Goal: Task Accomplishment & Management: Complete application form

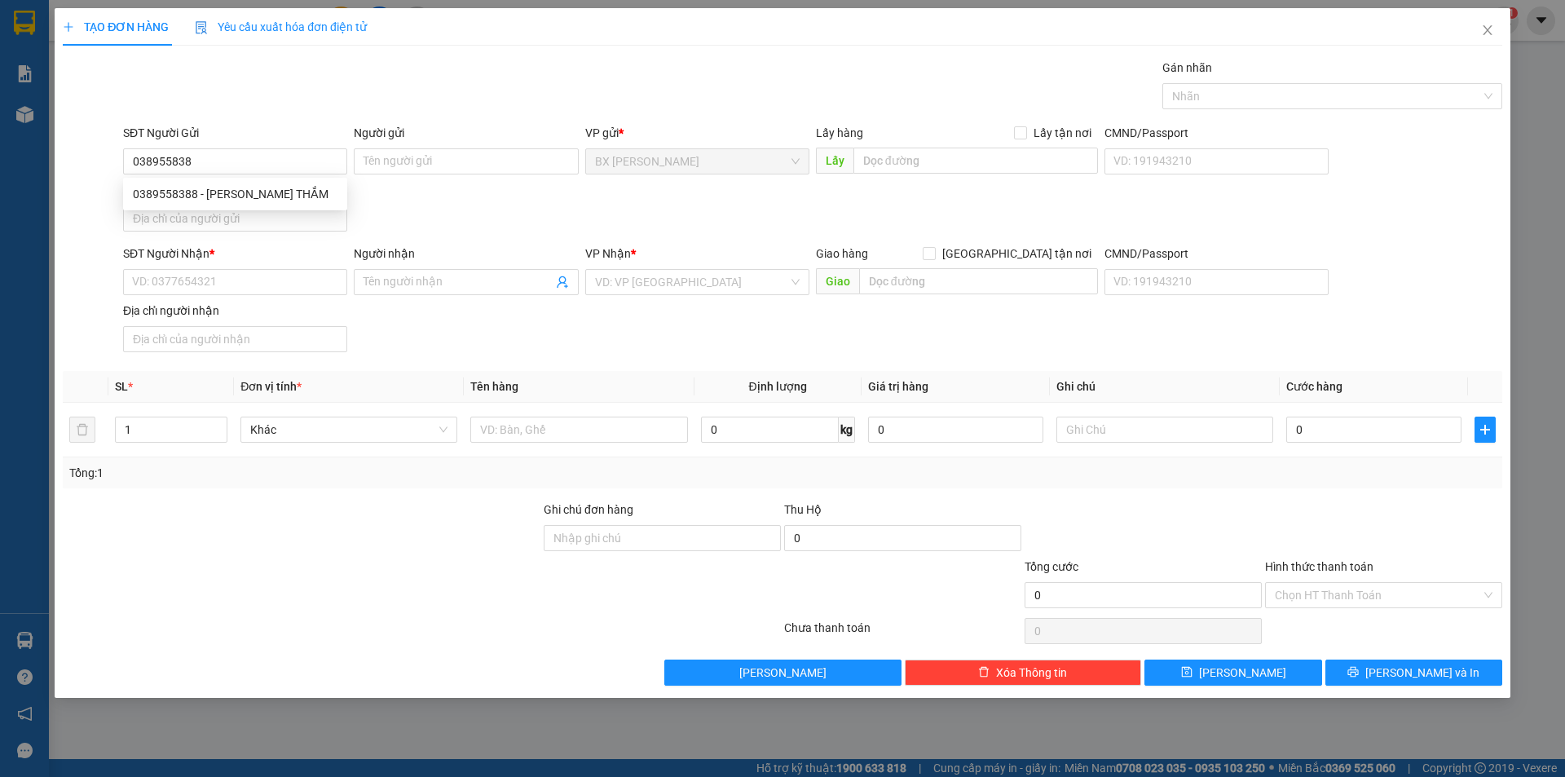
type input "0389558388"
click at [271, 193] on div "0389558388 - [PERSON_NAME] THẮM" at bounding box center [235, 194] width 205 height 18
type input "[PERSON_NAME] THẮM"
type input "0389558388"
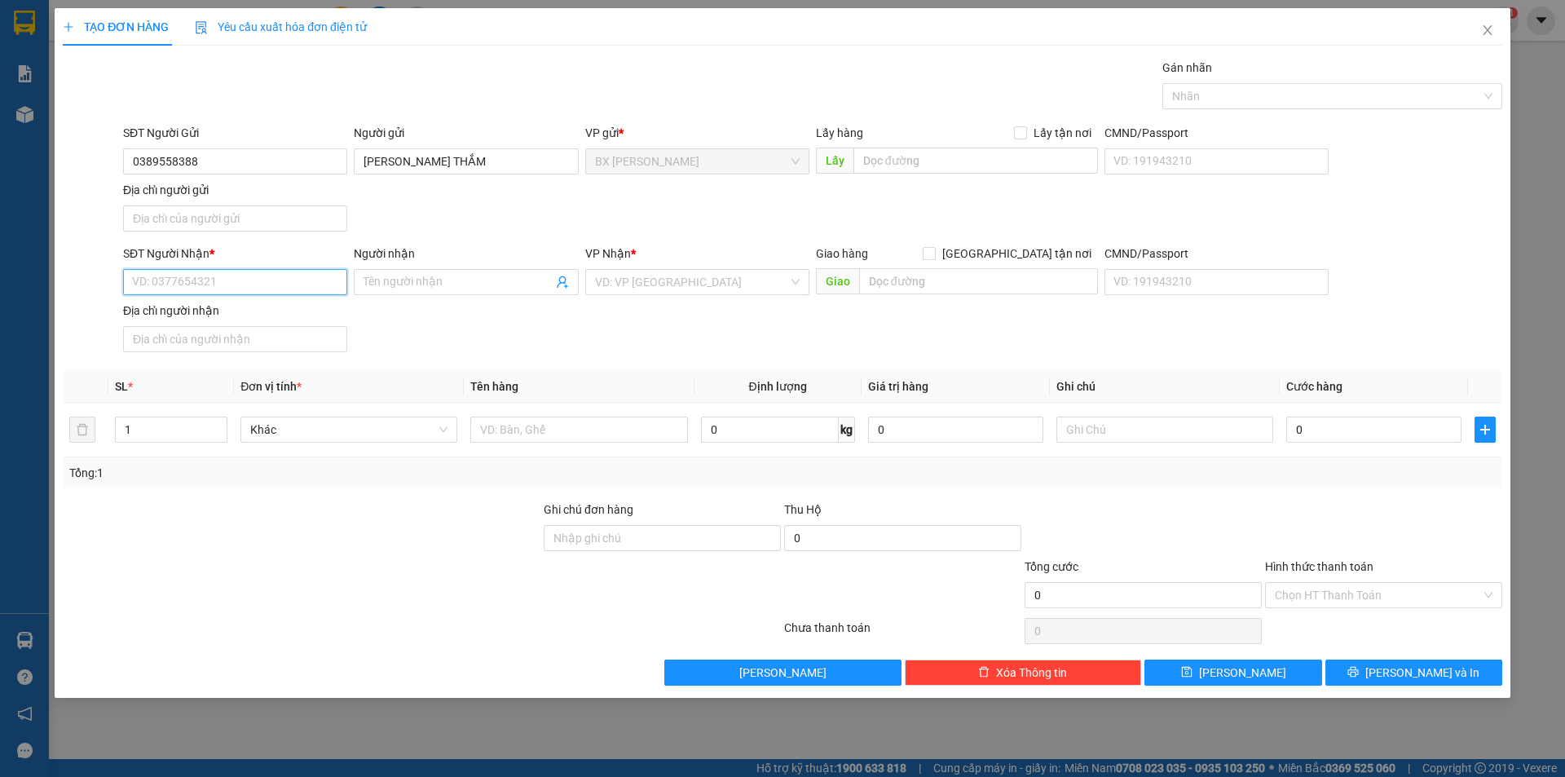
click at [275, 288] on input "SĐT Người Nhận *" at bounding box center [235, 282] width 224 height 26
type input "0766392666"
drag, startPoint x: 312, startPoint y: 318, endPoint x: 320, endPoint y: 320, distance: 8.3
click at [314, 318] on div "0766392666 - CÔ THỦY" at bounding box center [235, 315] width 205 height 18
type input "CÔ THỦY"
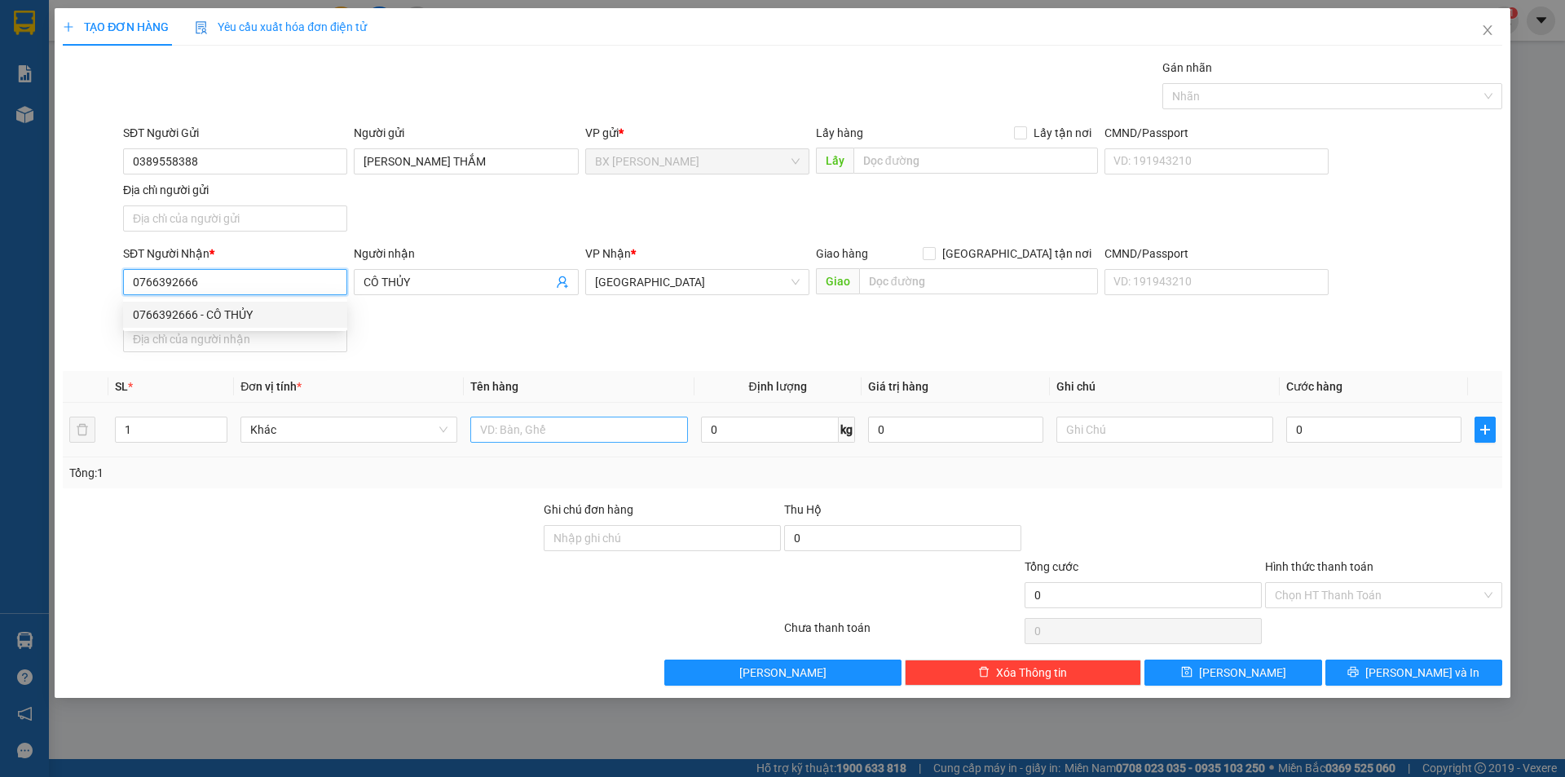
type input "0766392666"
drag, startPoint x: 510, startPoint y: 417, endPoint x: 514, endPoint y: 428, distance: 11.1
click at [512, 425] on input "text" at bounding box center [578, 430] width 217 height 26
type input "RỖ"
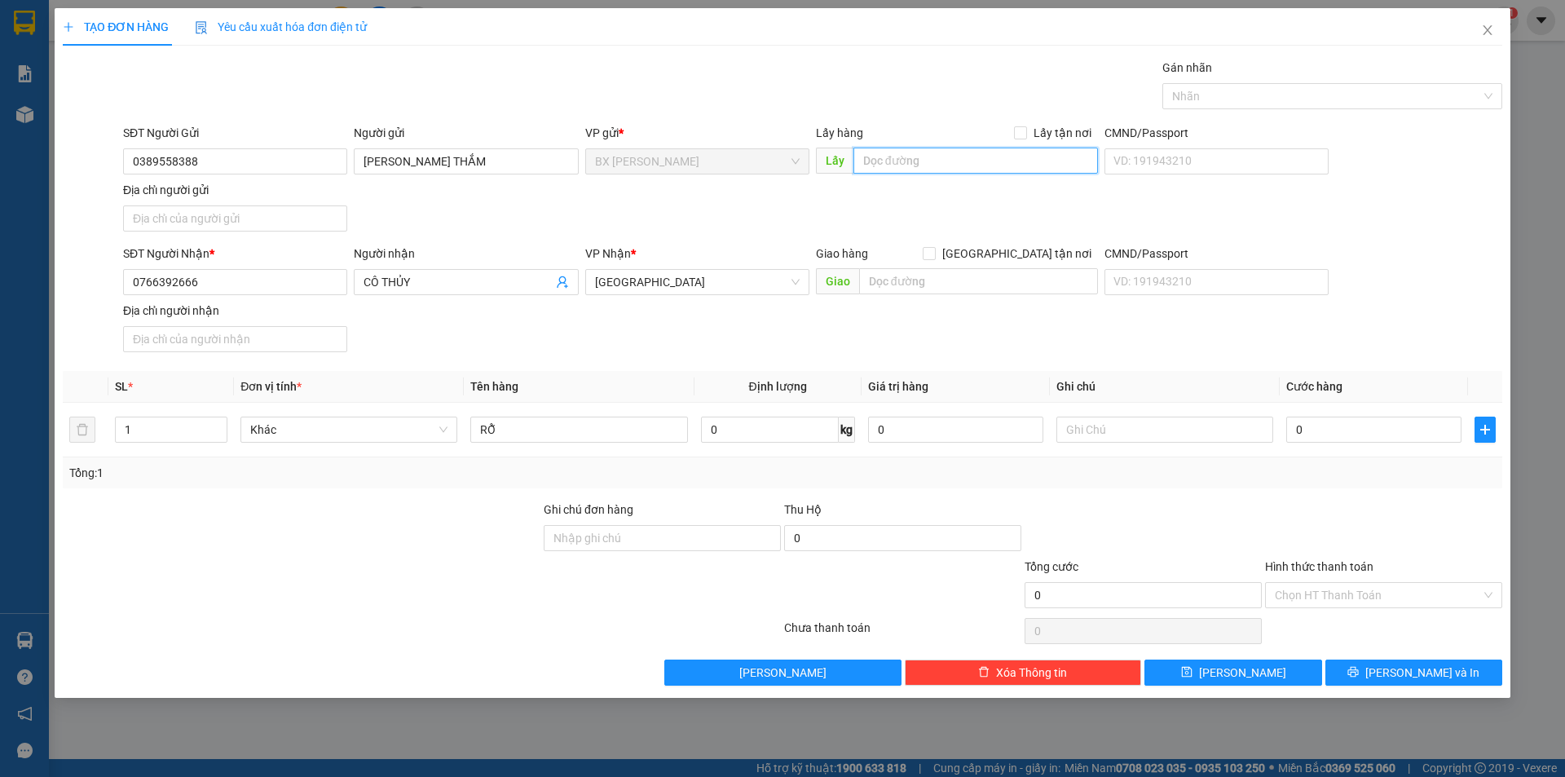
click at [1030, 170] on input "text" at bounding box center [976, 161] width 245 height 26
type input "RẠCH BÀ TÙNG MỸ HỘI"
click at [1375, 679] on button "[PERSON_NAME] và In" at bounding box center [1414, 673] width 177 height 26
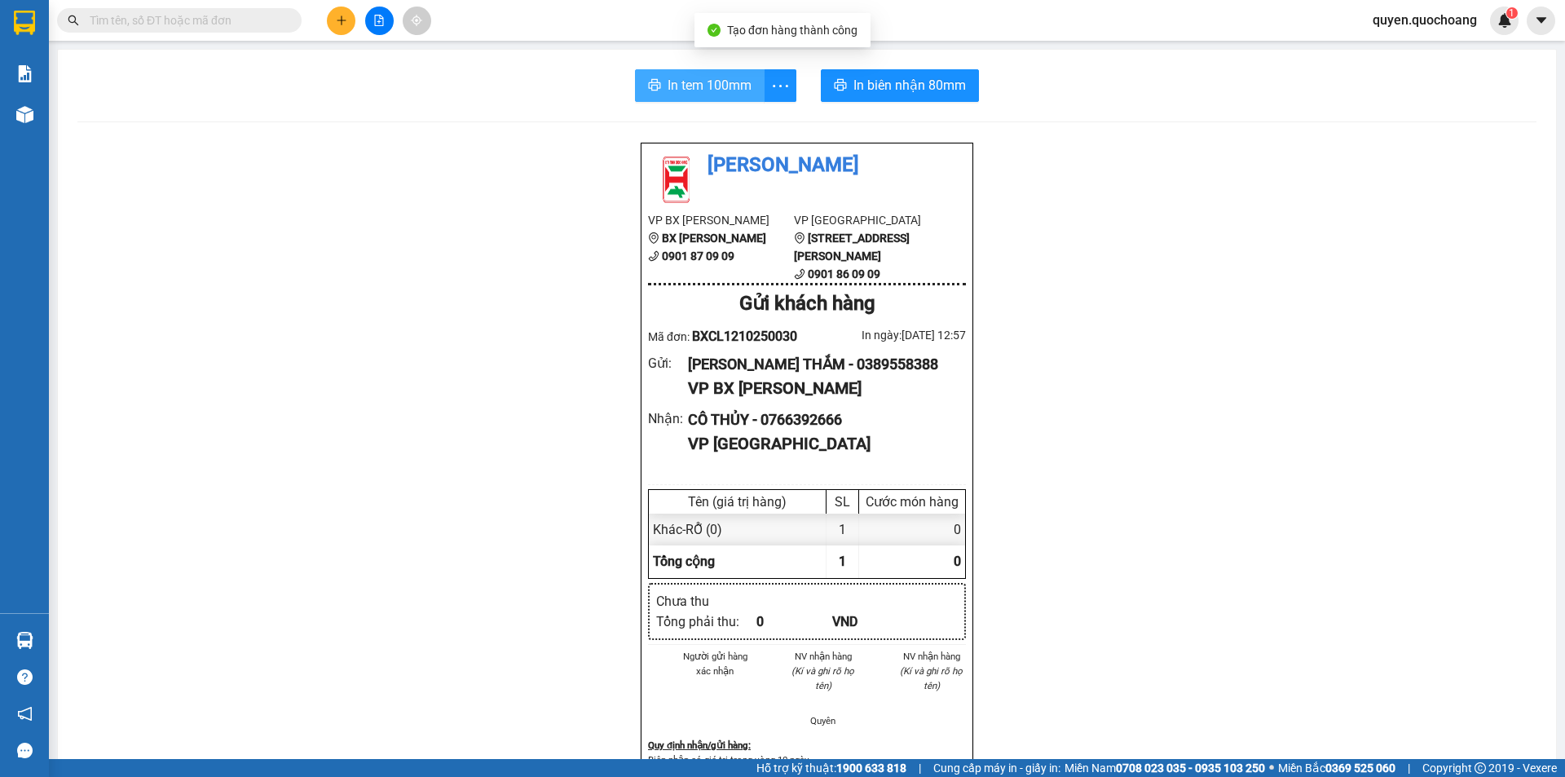
click at [710, 88] on span "In tem 100mm" at bounding box center [710, 85] width 84 height 20
